Goal: Transaction & Acquisition: Purchase product/service

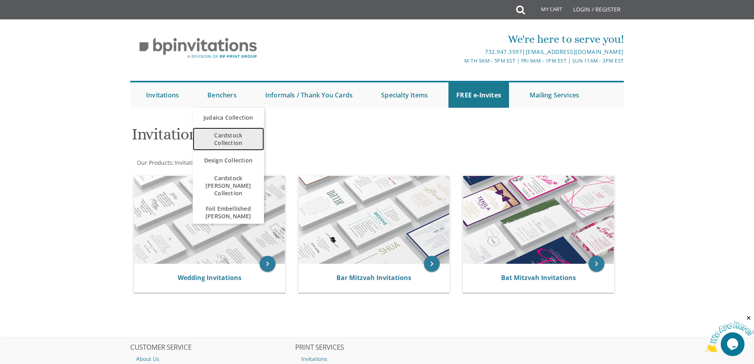
click at [232, 139] on span "Cardstock Collection" at bounding box center [228, 138] width 55 height 23
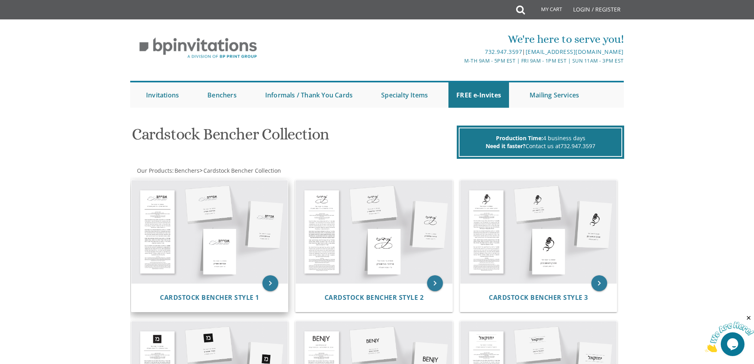
click at [197, 242] on img at bounding box center [209, 231] width 157 height 103
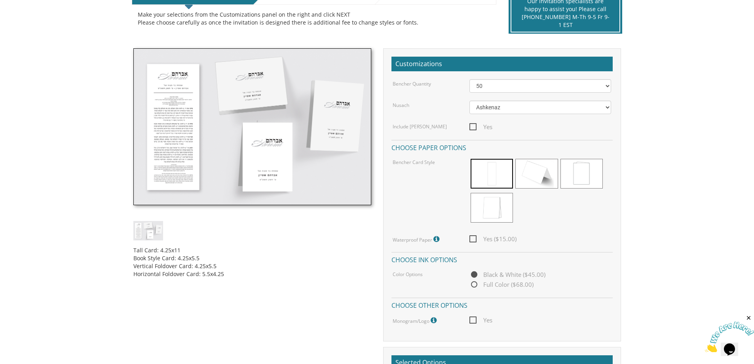
scroll to position [198, 0]
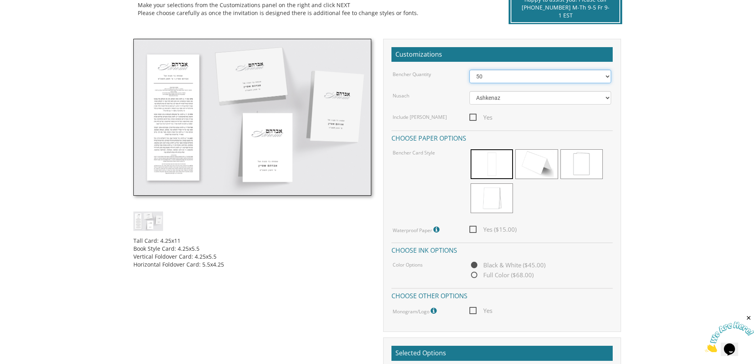
click at [607, 75] on select "50 60 70 80 90 100 125 150 175 200 225 250 275 300 325 350 375 400 425 450 475 …" at bounding box center [540, 76] width 142 height 13
click at [469, 70] on select "50 60 70 80 90 100 125 150 175 200 225 250 275 300 325 350 375 400 425 450 475 …" at bounding box center [540, 76] width 142 height 13
click at [607, 74] on select "50 60 70 80 90 100 125 150 175 200 225 250 275 300 325 350 375 400 425 450 475 …" at bounding box center [540, 76] width 142 height 13
select select "100"
click at [469, 70] on select "50 60 70 80 90 100 125 150 175 200 225 250 275 300 325 350 375 400 425 450 475 …" at bounding box center [540, 76] width 142 height 13
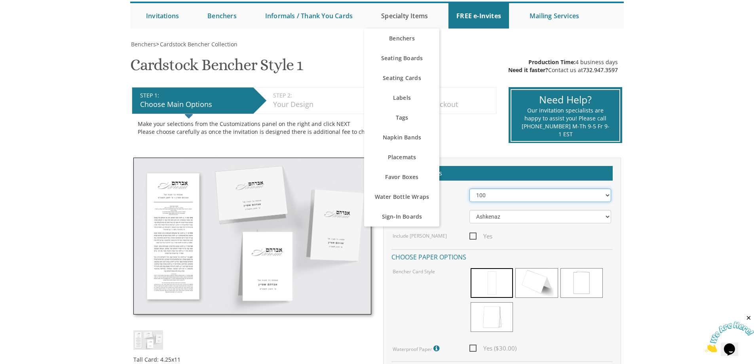
scroll to position [0, 0]
